Goal: Find specific page/section: Find specific page/section

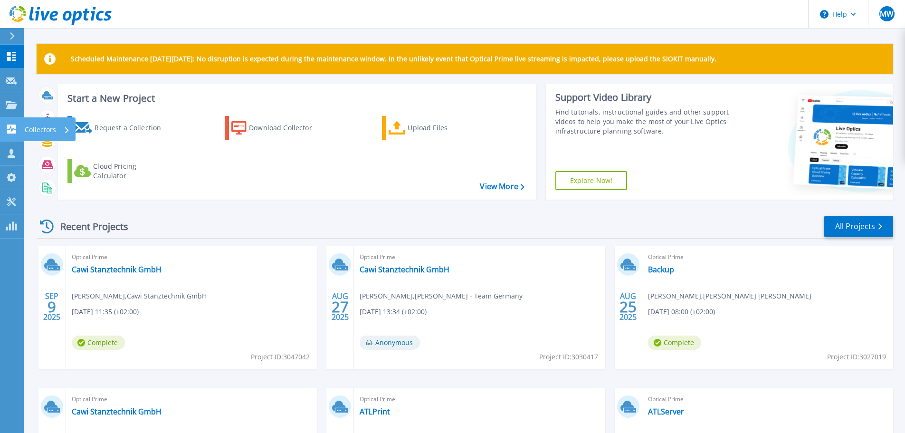
click at [13, 130] on icon at bounding box center [11, 128] width 9 height 9
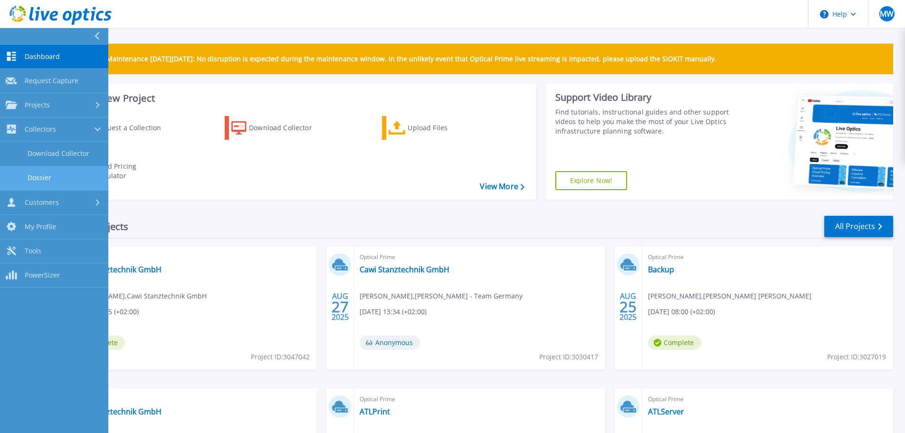
click at [36, 176] on link "Dossier" at bounding box center [54, 178] width 108 height 24
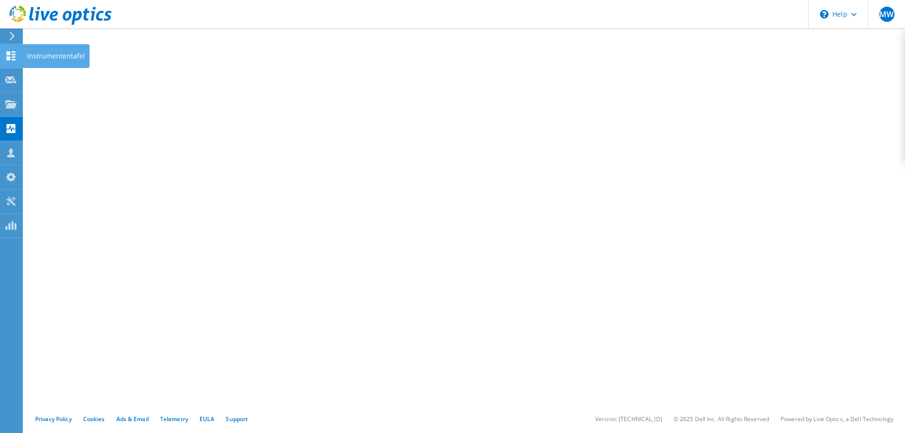
click at [10, 60] on icon at bounding box center [10, 55] width 11 height 9
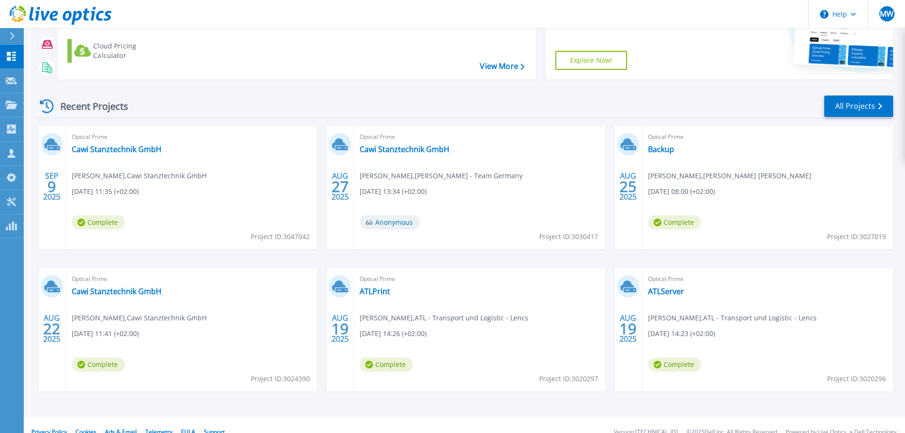
scroll to position [134, 0]
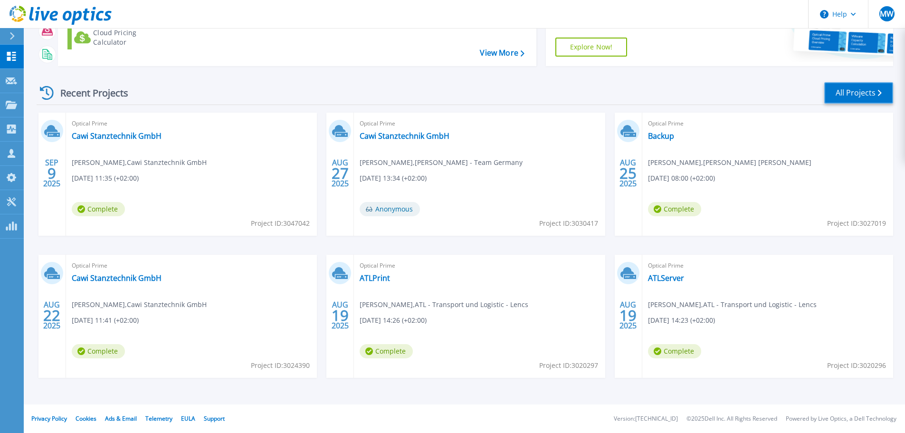
click at [868, 90] on link "All Projects" at bounding box center [858, 92] width 69 height 21
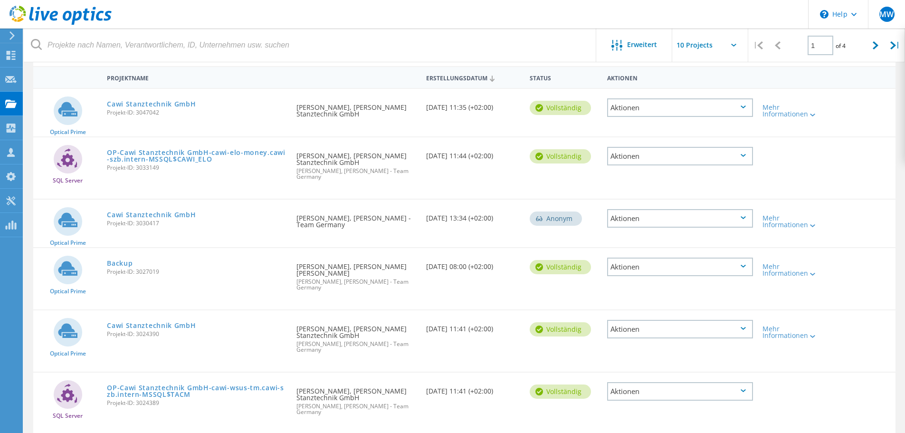
scroll to position [85, 0]
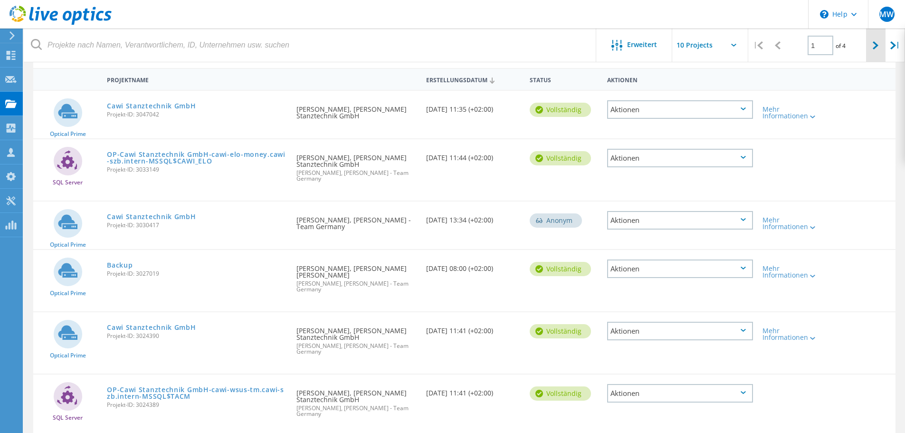
click at [876, 46] on icon at bounding box center [876, 45] width 6 height 8
type input "2"
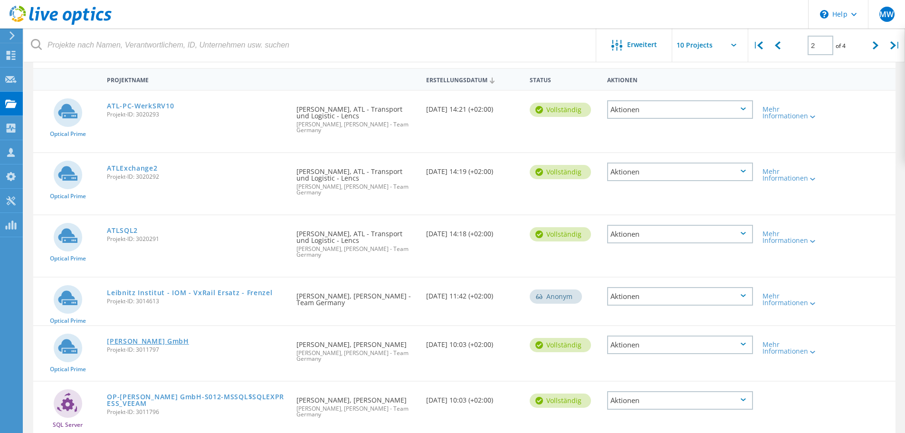
click at [136, 338] on link "[PERSON_NAME] GmbH" at bounding box center [148, 341] width 82 height 7
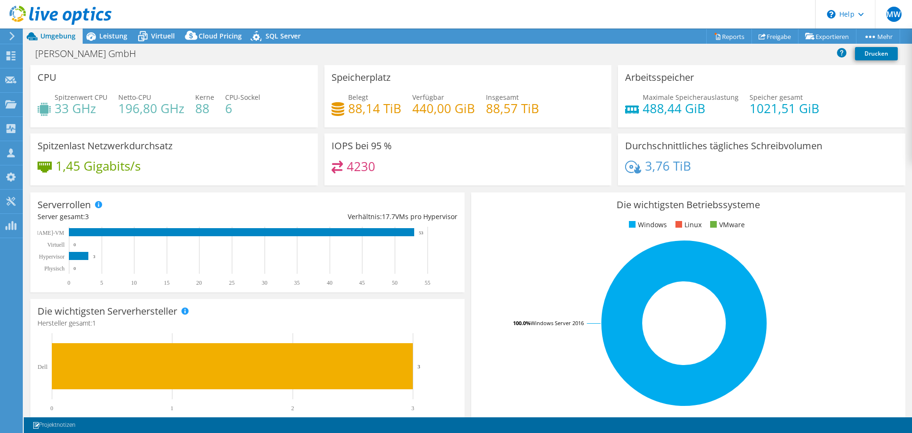
select select "USD"
click at [113, 36] on span "Leistung" at bounding box center [113, 35] width 28 height 9
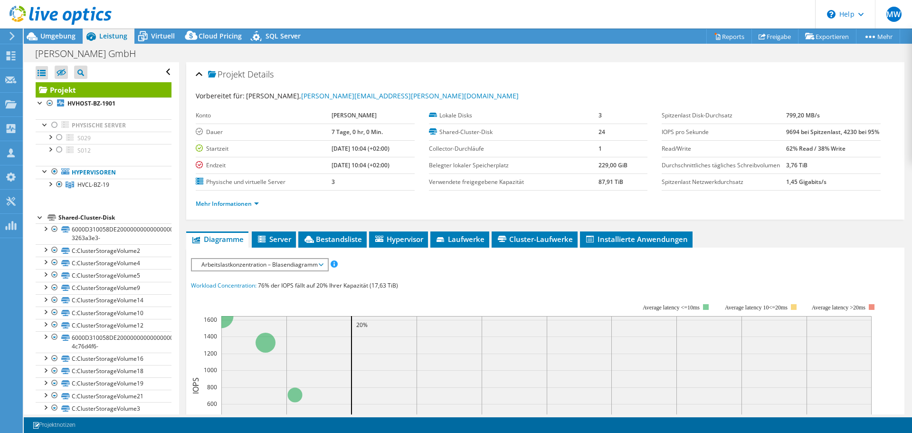
click at [40, 216] on div at bounding box center [41, 217] width 10 height 10
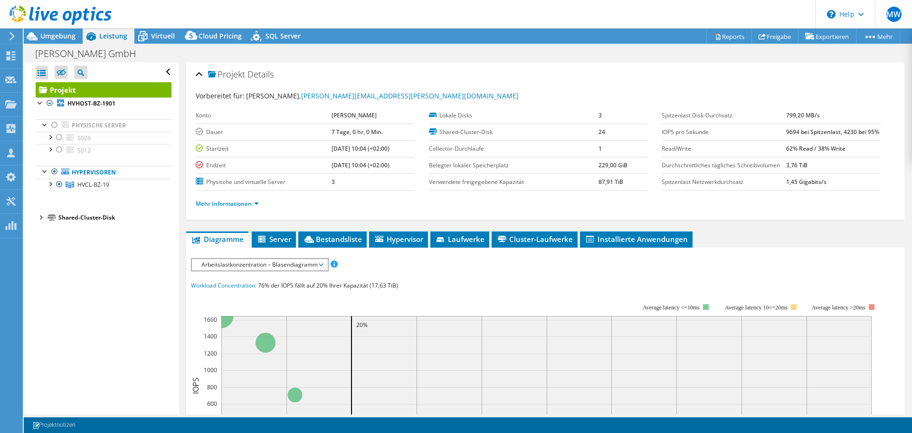
click at [40, 216] on div at bounding box center [41, 217] width 10 height 10
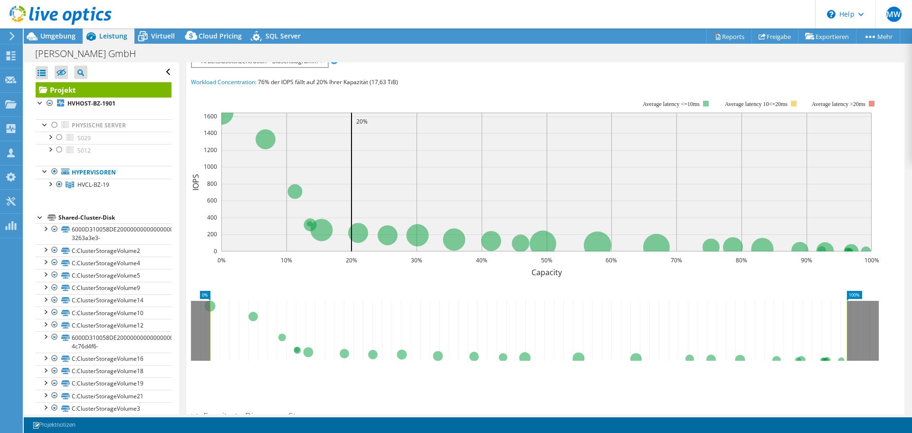
scroll to position [90, 0]
